Goal: Transaction & Acquisition: Book appointment/travel/reservation

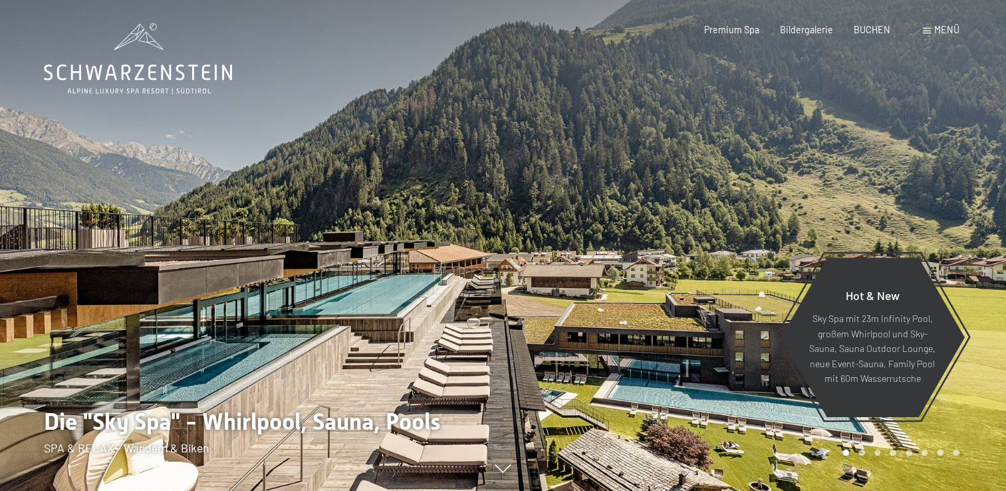
click at [947, 30] on span "Menü" at bounding box center [946, 29] width 25 height 11
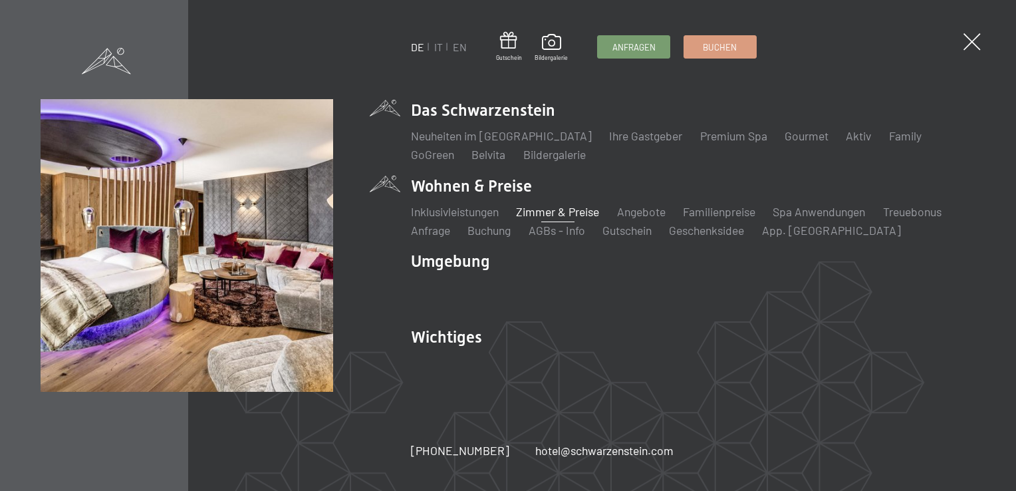
click at [542, 215] on link "Zimmer & Preise" at bounding box center [557, 211] width 83 height 15
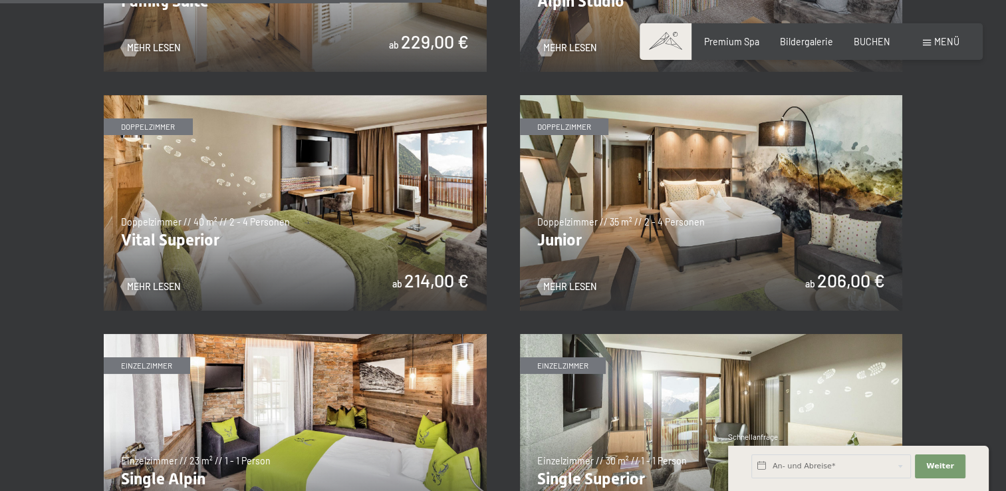
scroll to position [1679, 0]
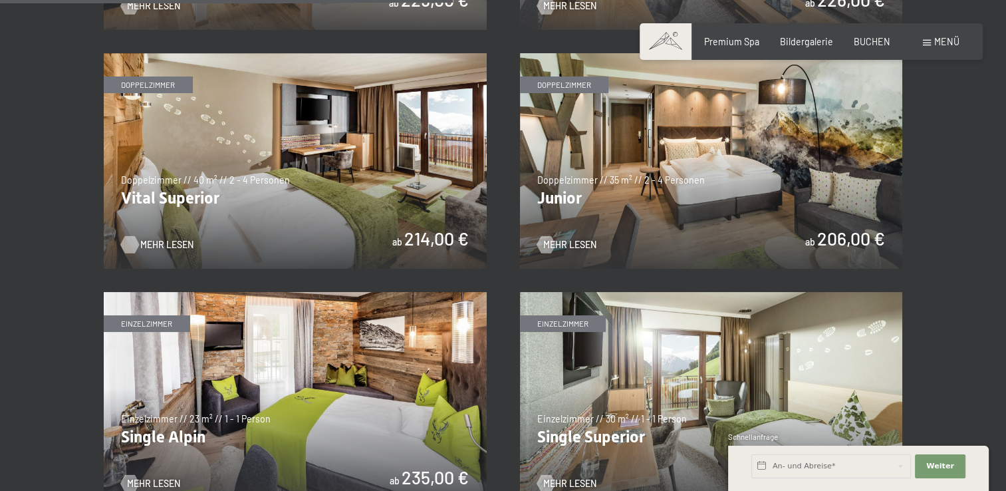
click at [144, 241] on span "Mehr Lesen" at bounding box center [166, 244] width 53 height 13
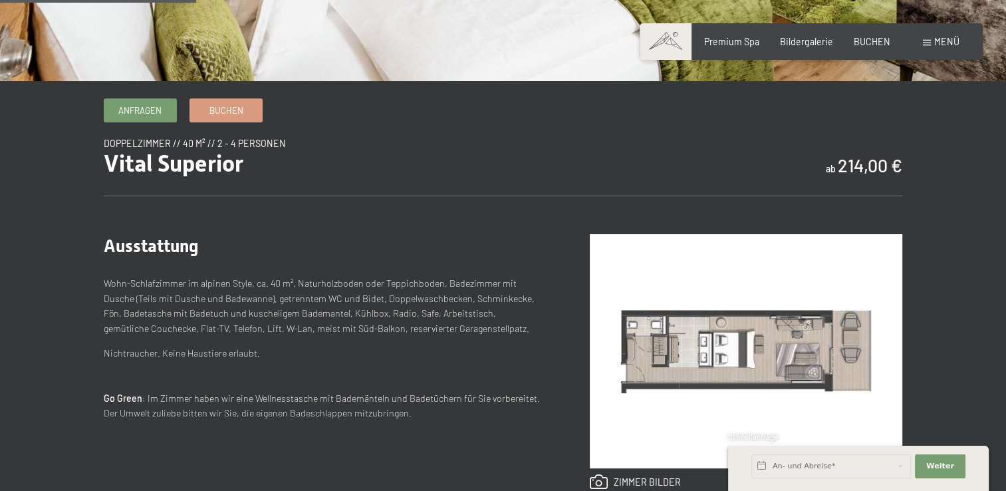
scroll to position [465, 0]
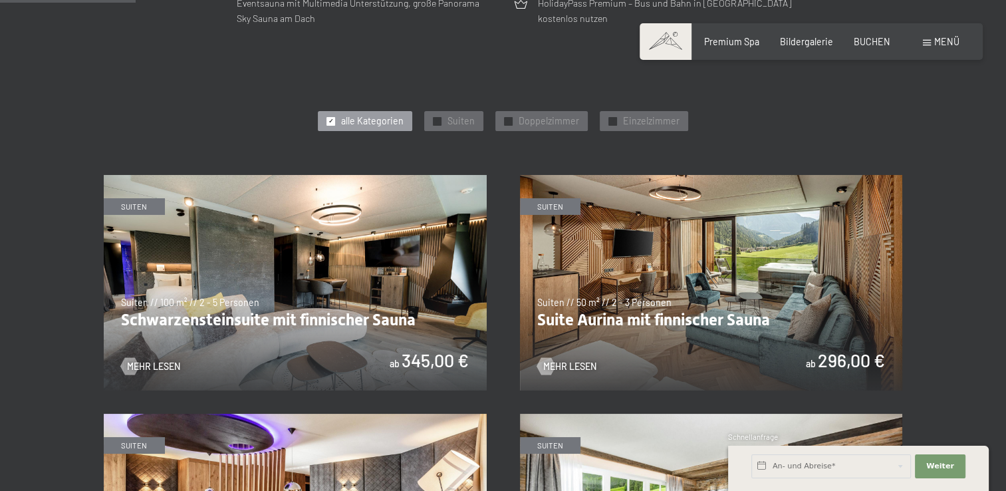
scroll to position [665, 0]
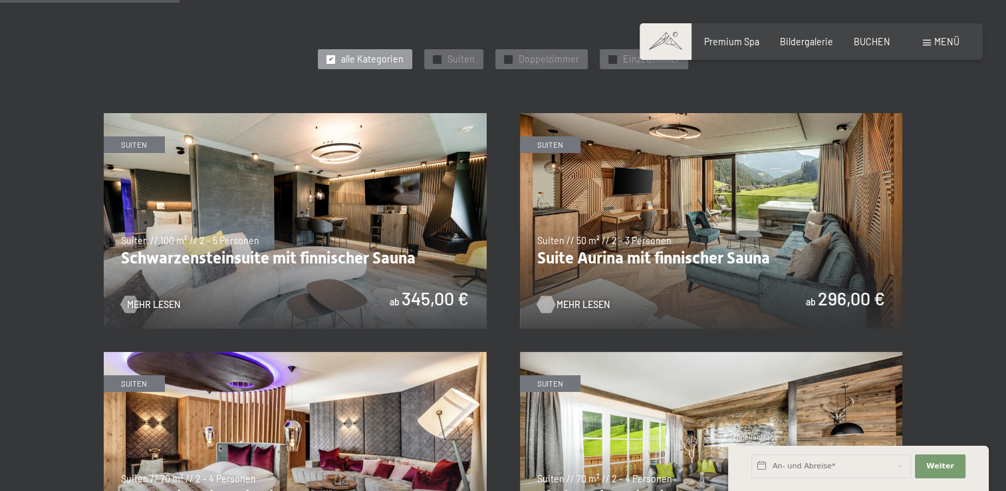
click at [590, 304] on span "Mehr Lesen" at bounding box center [582, 304] width 53 height 13
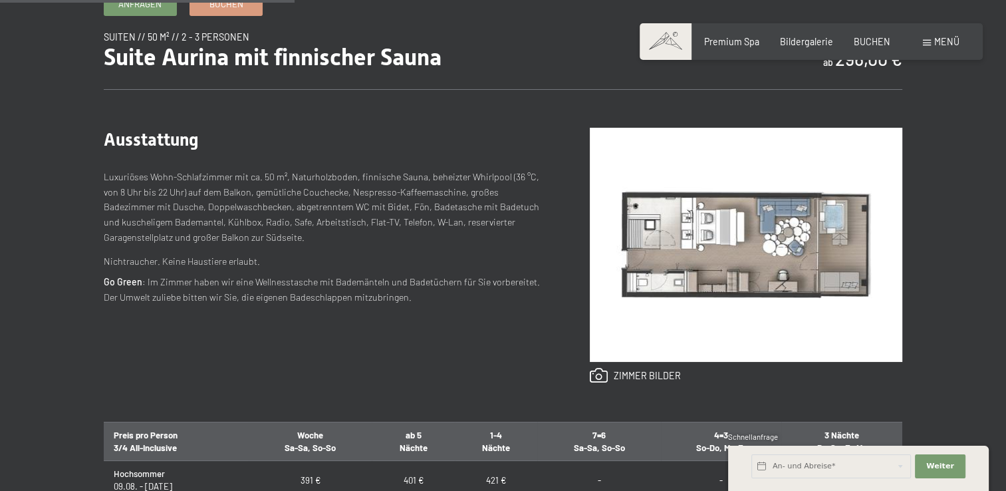
scroll to position [465, 0]
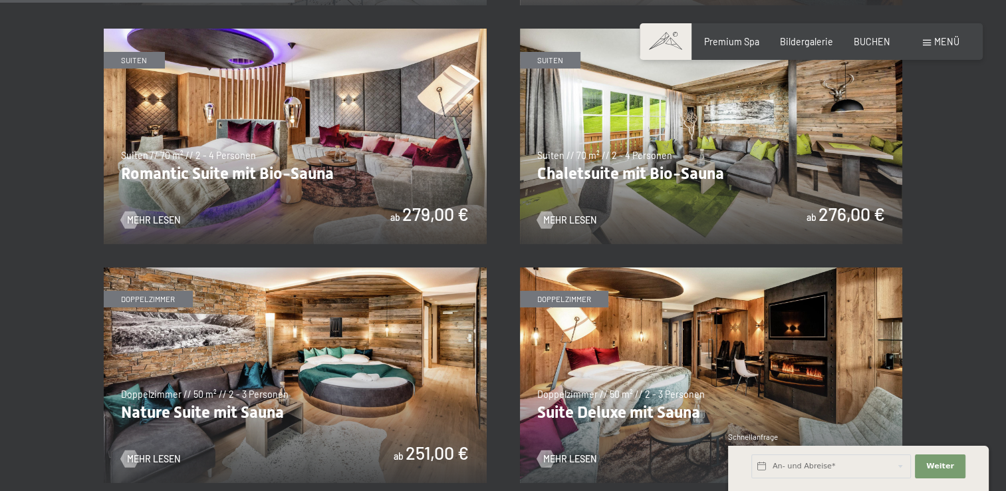
scroll to position [1130, 0]
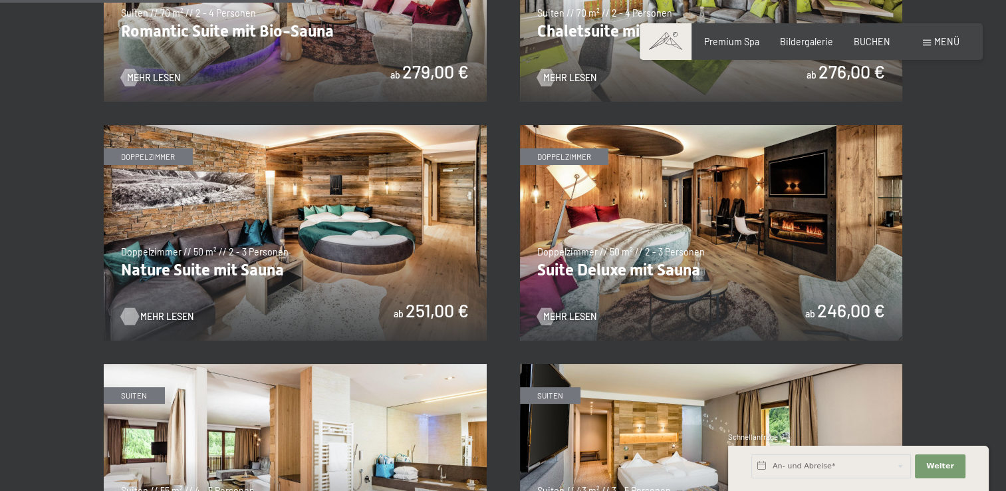
click at [156, 315] on span "Mehr Lesen" at bounding box center [166, 316] width 53 height 13
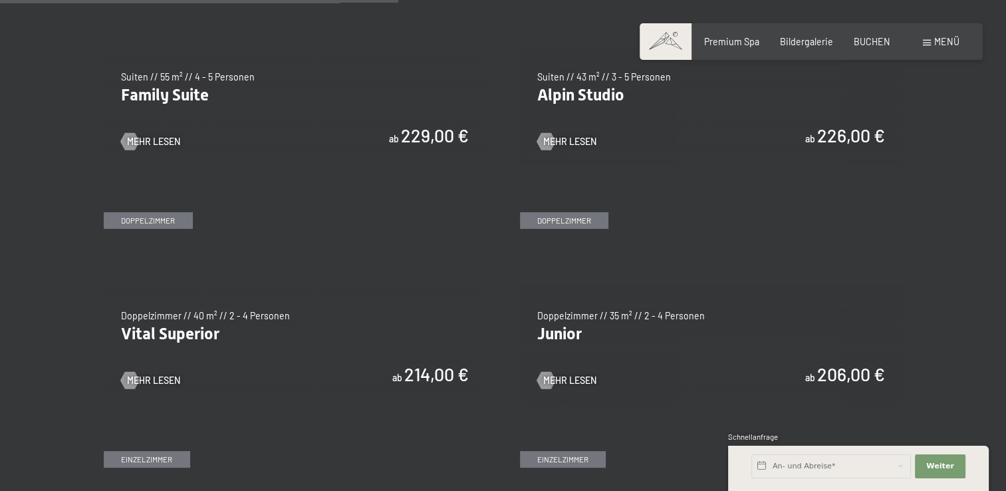
scroll to position [1462, 0]
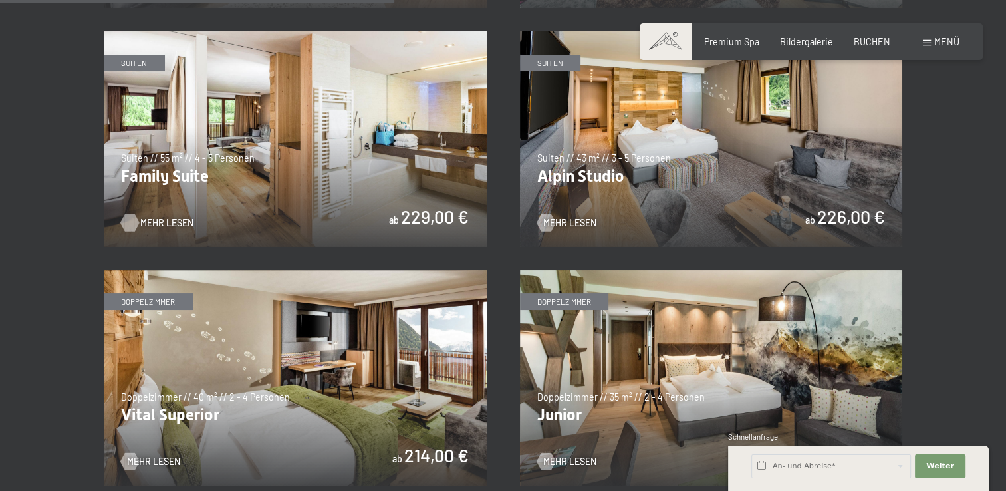
click at [152, 227] on span "Mehr Lesen" at bounding box center [166, 222] width 53 height 13
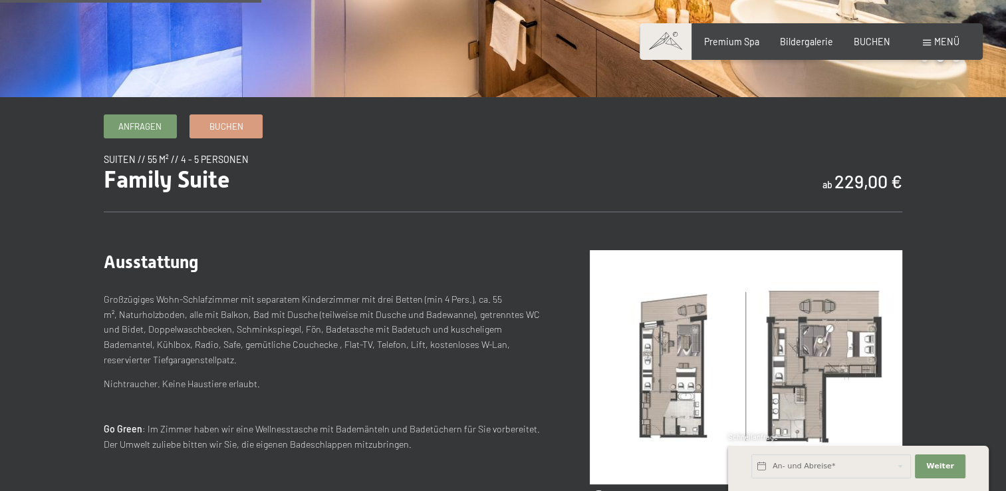
scroll to position [465, 0]
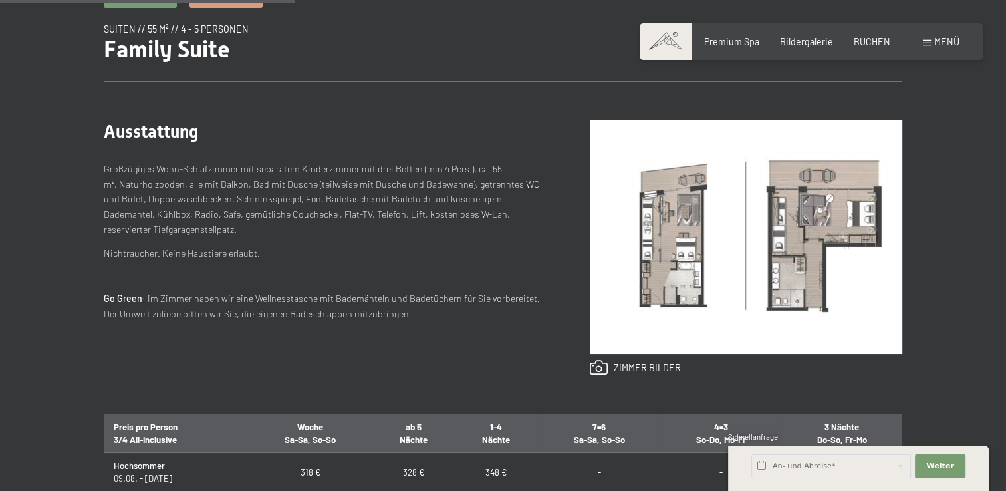
click at [674, 251] on img at bounding box center [746, 237] width 312 height 234
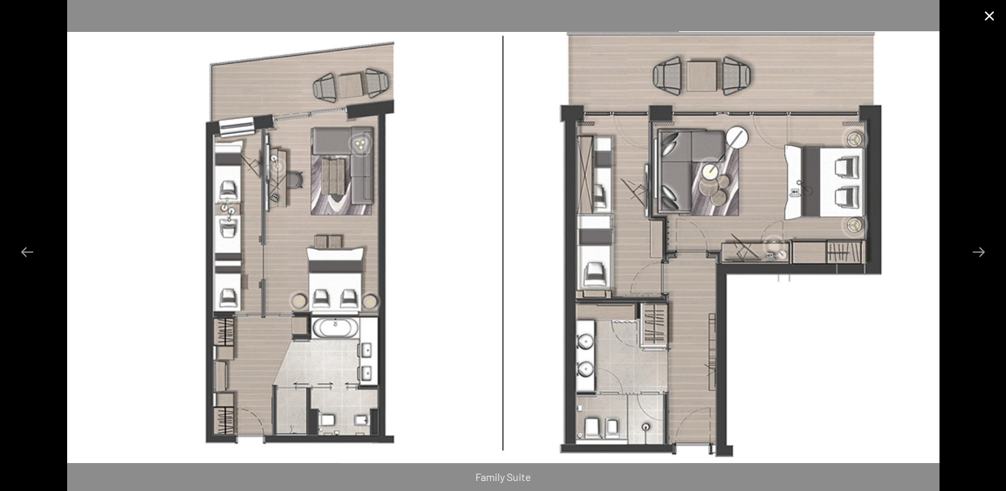
click at [990, 17] on button "Close gallery" at bounding box center [989, 15] width 33 height 31
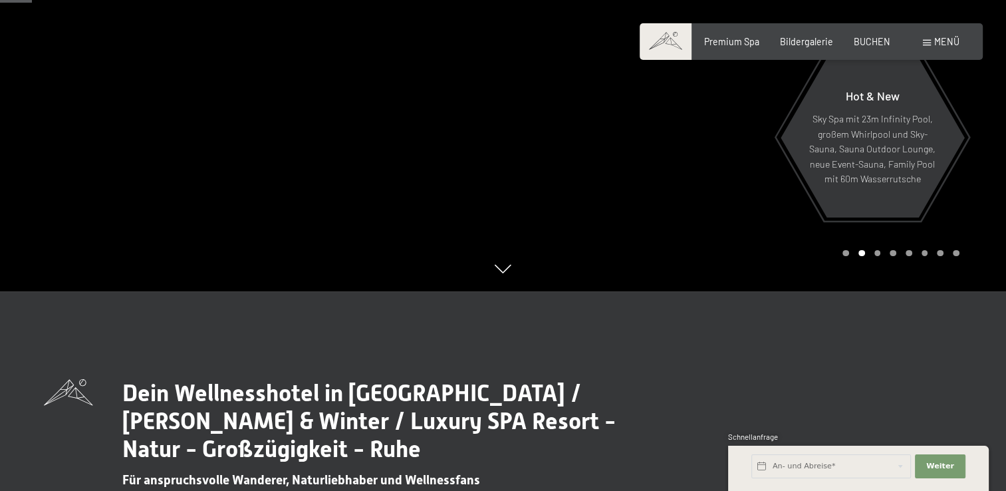
drag, startPoint x: 918, startPoint y: 47, endPoint x: 925, endPoint y: 43, distance: 8.7
click at [925, 43] on div "Buchen Anfragen Premium Spa Bildergalerie BUCHEN Menü DE IT EN Gutschein Bilder…" at bounding box center [811, 41] width 296 height 13
click at [928, 40] on div "Menü" at bounding box center [941, 41] width 37 height 13
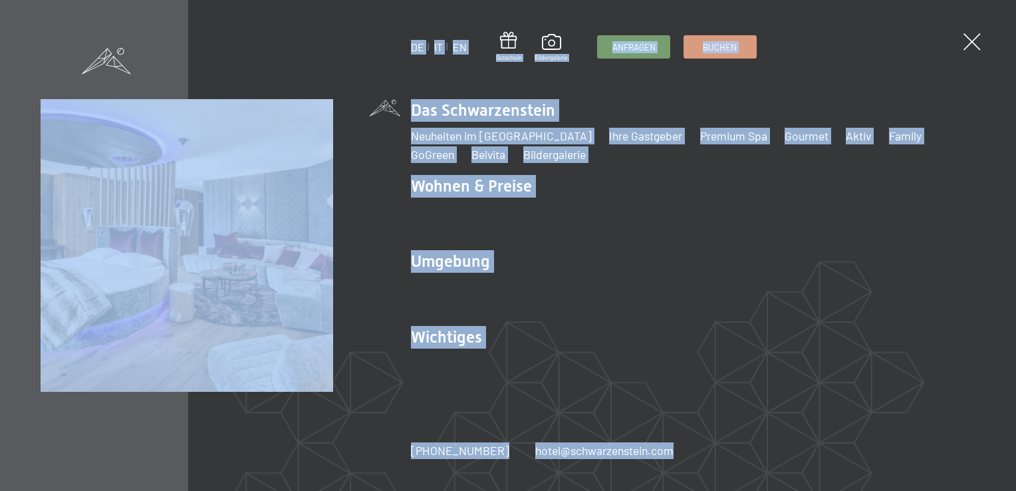
click at [667, 173] on ul "Das Schwarzenstein Neuheiten im Schwarzenstein Ihre Gastgeber Premium Spa Gourm…" at bounding box center [693, 241] width 564 height 285
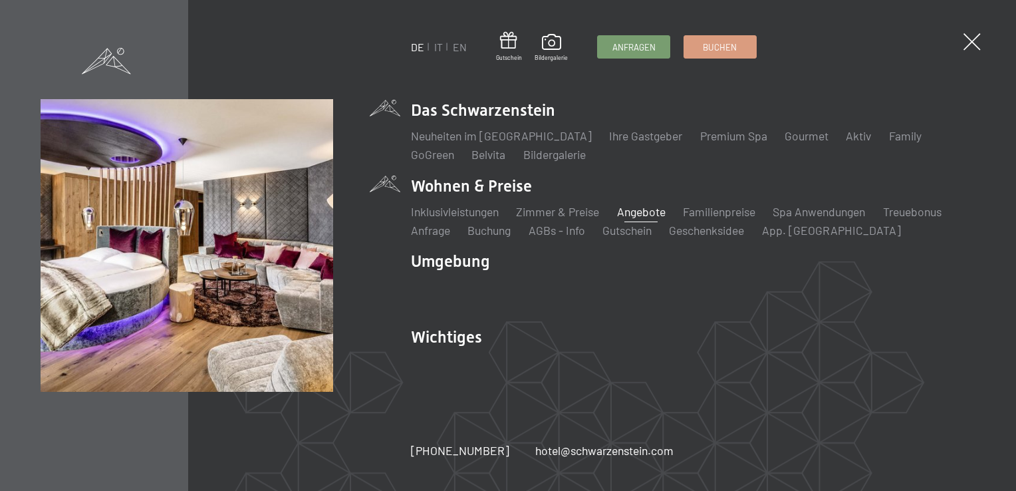
click at [638, 215] on link "Angebote" at bounding box center [641, 211] width 49 height 15
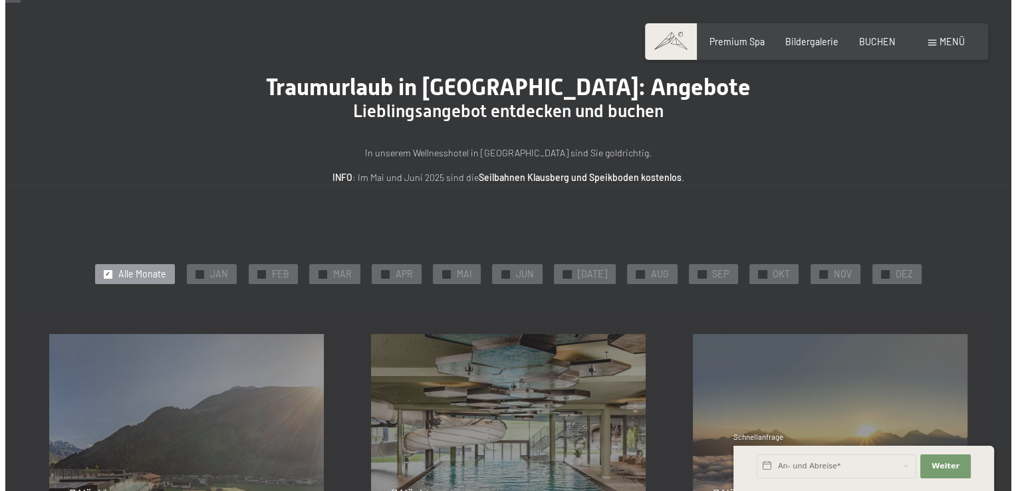
scroll to position [66, 0]
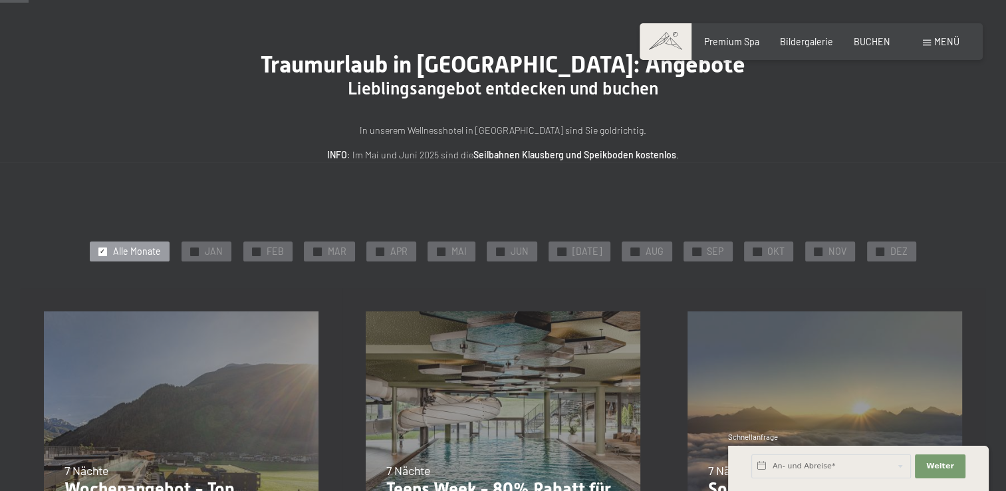
click at [921, 42] on div "Buchen Anfragen Premium Spa Bildergalerie BUCHEN Menü DE IT EN Gutschein Bilder…" at bounding box center [811, 41] width 296 height 13
click at [925, 46] on div "Menü" at bounding box center [941, 41] width 37 height 13
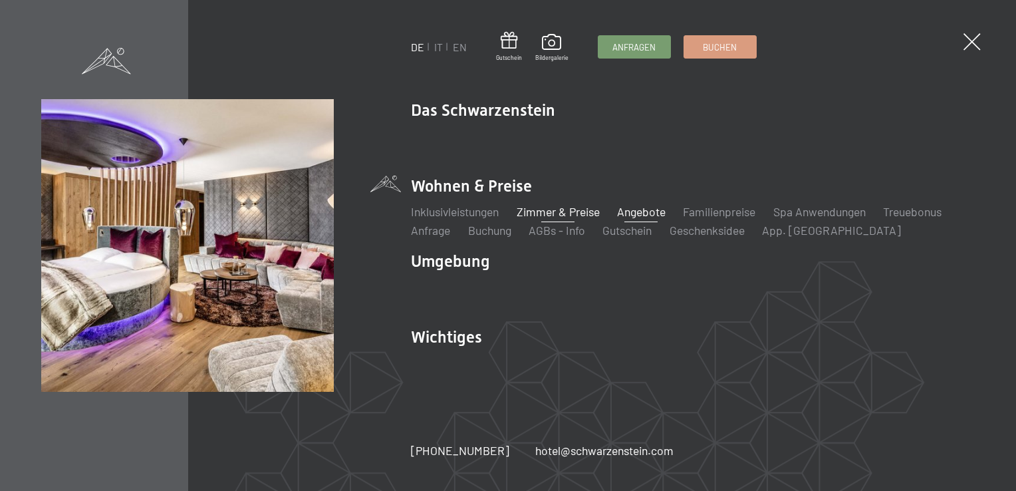
click at [538, 214] on link "Zimmer & Preise" at bounding box center [557, 211] width 83 height 15
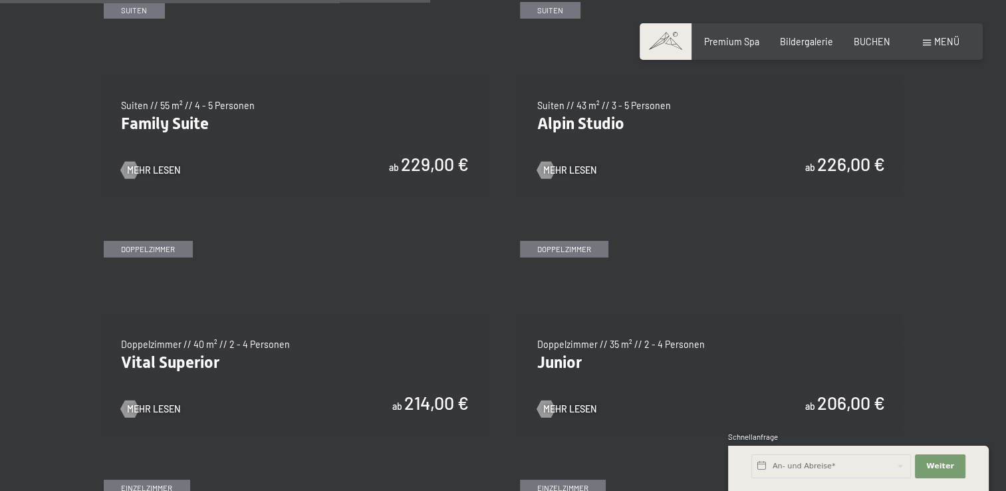
scroll to position [1595, 0]
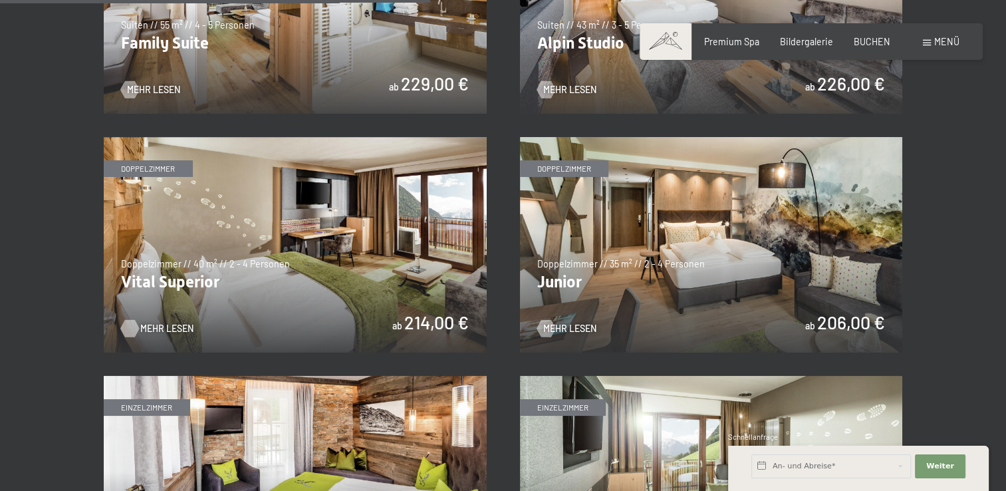
click at [172, 329] on span "Mehr Lesen" at bounding box center [166, 328] width 53 height 13
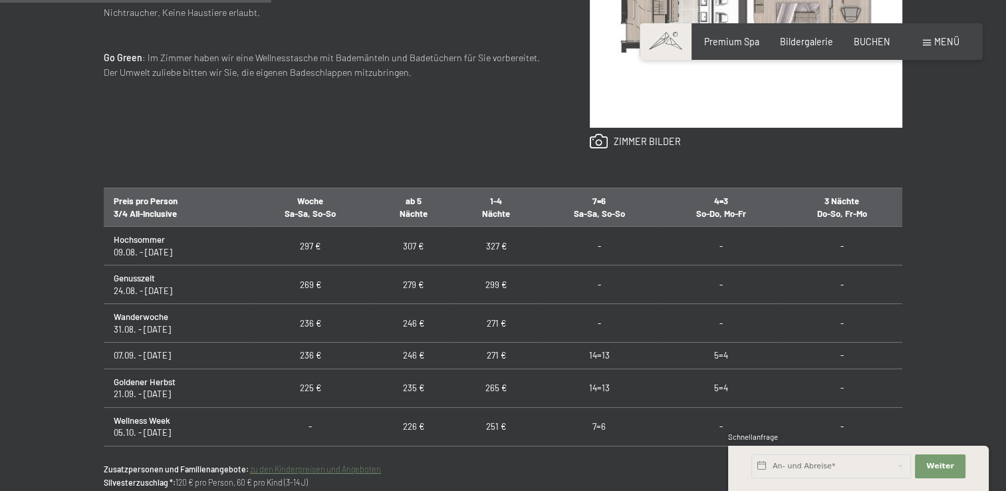
scroll to position [399, 0]
